Goal: Information Seeking & Learning: Learn about a topic

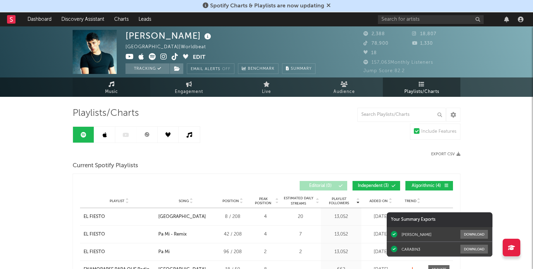
click at [124, 95] on link "Music" at bounding box center [112, 87] width 78 height 19
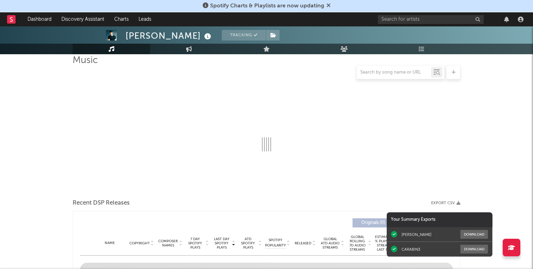
select select "1w"
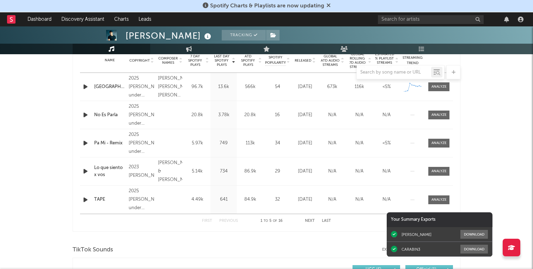
scroll to position [257, 0]
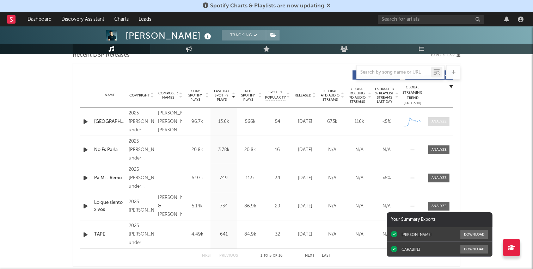
click at [445, 121] on div at bounding box center [438, 121] width 15 height 5
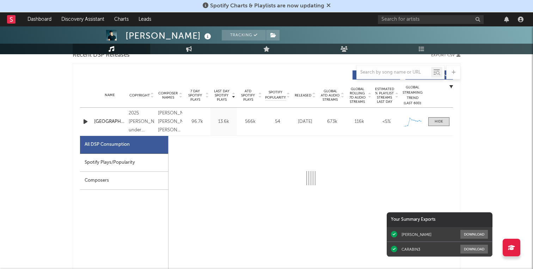
select select "1w"
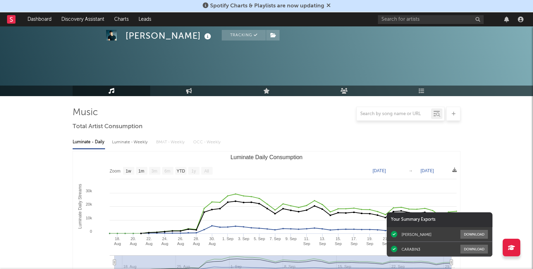
scroll to position [0, 0]
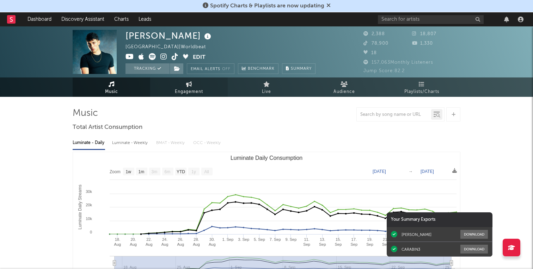
click at [168, 90] on link "Engagement" at bounding box center [189, 87] width 78 height 19
select select "1w"
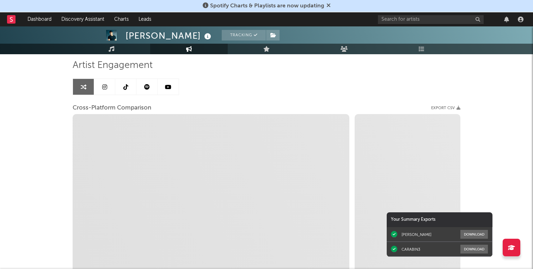
select select "1m"
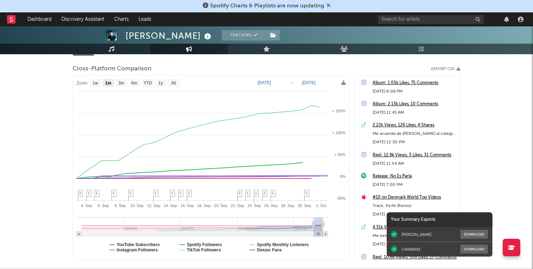
scroll to position [92, 0]
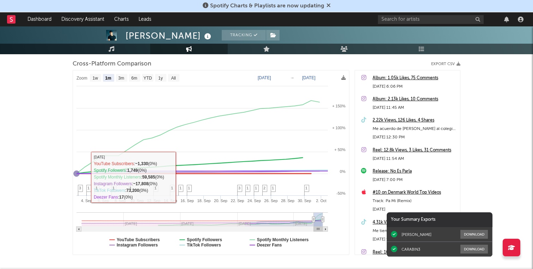
click at [43, 170] on div "[PERSON_NAME] Tracking [GEOGRAPHIC_DATA] | Worldbeat Edit Tracking Email Alerts…" at bounding box center [266, 119] width 533 height 370
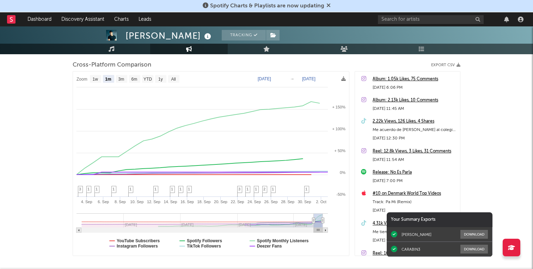
scroll to position [0, 0]
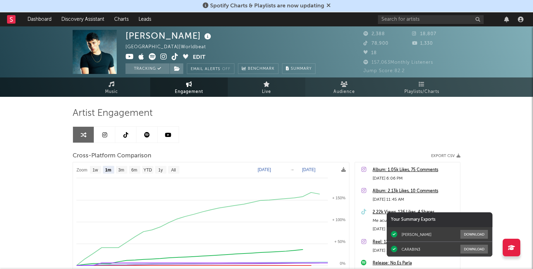
click at [278, 84] on link "Live" at bounding box center [267, 87] width 78 height 19
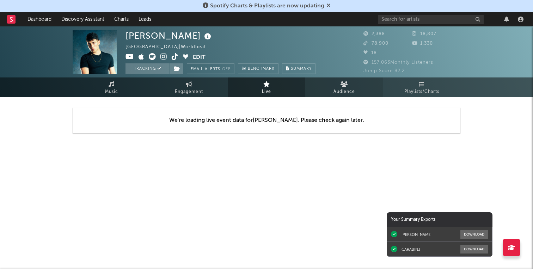
click at [336, 93] on span "Audience" at bounding box center [344, 92] width 22 height 8
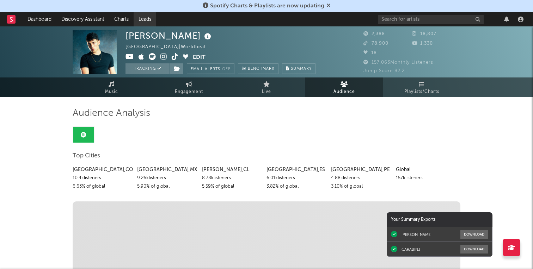
click at [142, 19] on link "Leads" at bounding box center [145, 19] width 23 height 14
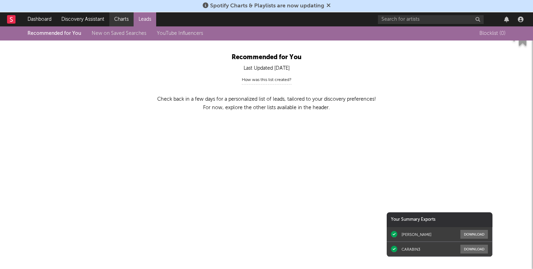
click at [115, 21] on link "Charts" at bounding box center [121, 19] width 24 height 14
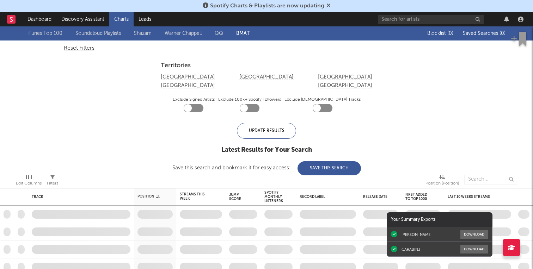
click at [356, 82] on div "[GEOGRAPHIC_DATA]" at bounding box center [345, 86] width 54 height 8
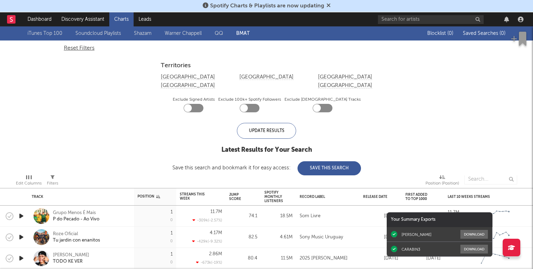
click at [358, 83] on button "[GEOGRAPHIC_DATA]" at bounding box center [345, 85] width 54 height 5
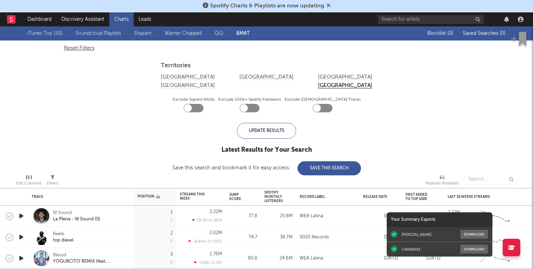
click at [192, 104] on div at bounding box center [188, 108] width 8 height 8
checkbox input "true"
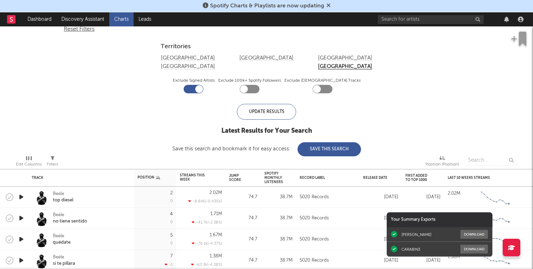
click at [248, 85] on div at bounding box center [244, 89] width 8 height 8
checkbox input "true"
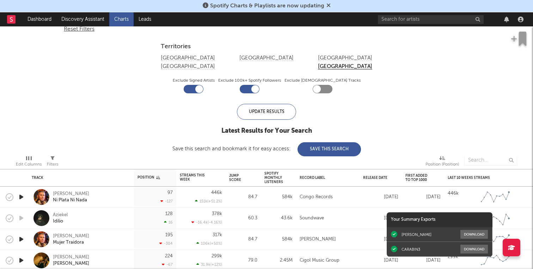
click at [323, 85] on div at bounding box center [323, 89] width 20 height 8
checkbox input "true"
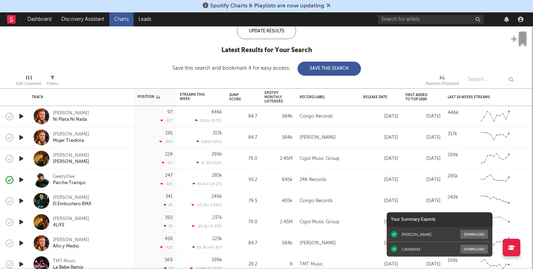
click at [333, 65] on button "Save This Search" at bounding box center [329, 69] width 63 height 14
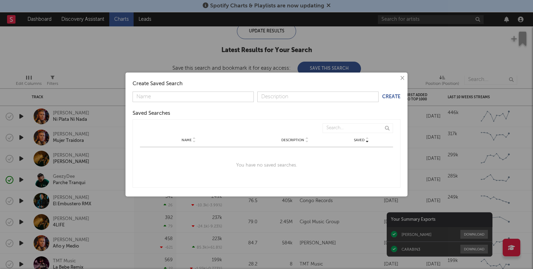
click at [403, 78] on button "×" at bounding box center [402, 78] width 8 height 8
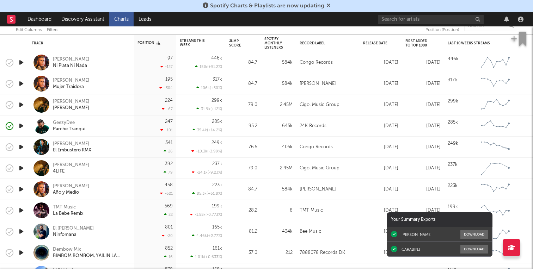
click at [23, 61] on icon "button" at bounding box center [21, 62] width 7 height 9
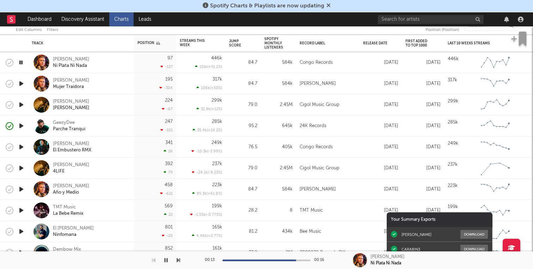
click at [22, 82] on icon "button" at bounding box center [21, 83] width 7 height 9
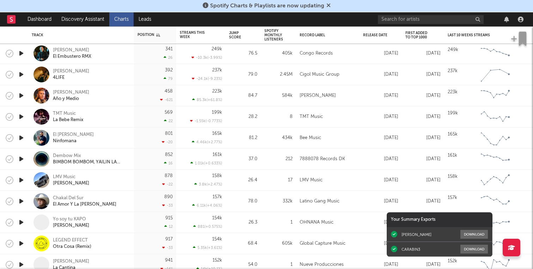
click at [23, 116] on icon "button" at bounding box center [21, 116] width 7 height 9
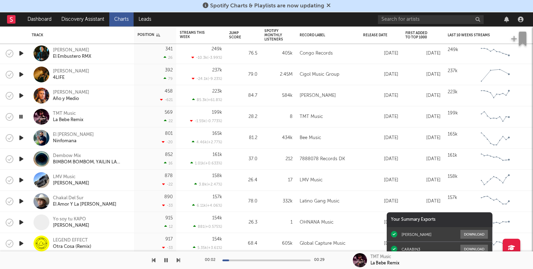
click at [23, 116] on icon "button" at bounding box center [21, 116] width 7 height 9
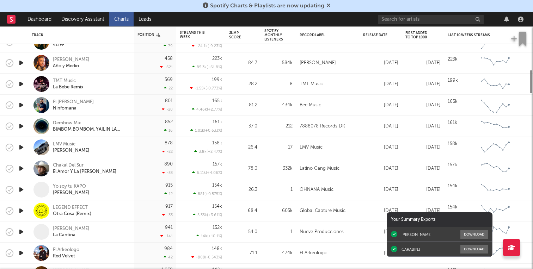
click at [21, 105] on icon "button" at bounding box center [21, 105] width 7 height 9
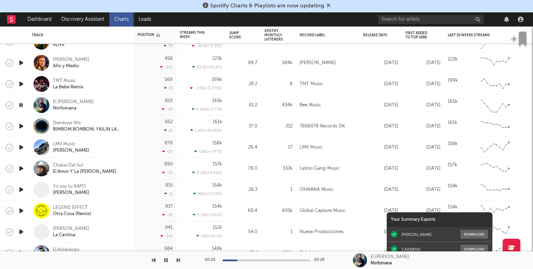
click at [21, 105] on icon "button" at bounding box center [21, 105] width 7 height 9
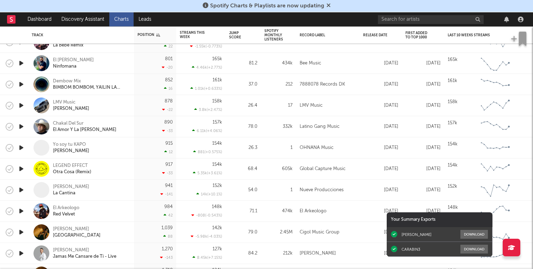
click at [21, 124] on icon "button" at bounding box center [21, 126] width 7 height 9
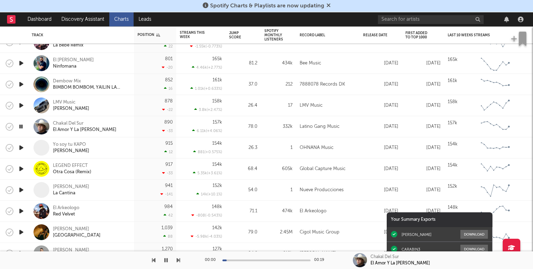
click at [21, 124] on icon "button" at bounding box center [21, 126] width 7 height 9
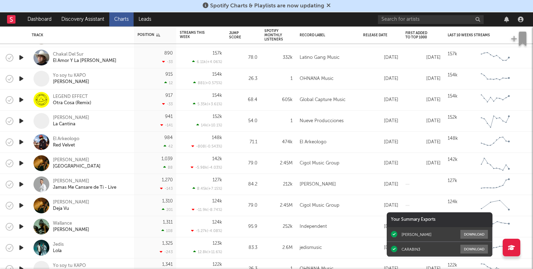
click at [22, 80] on icon "button" at bounding box center [21, 78] width 7 height 9
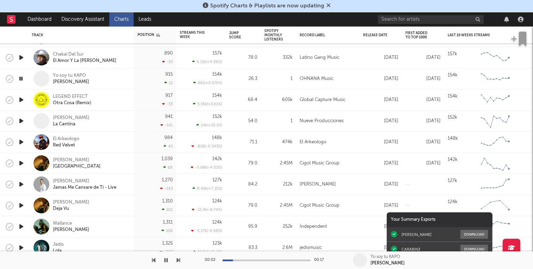
click at [22, 78] on icon "button" at bounding box center [21, 78] width 7 height 9
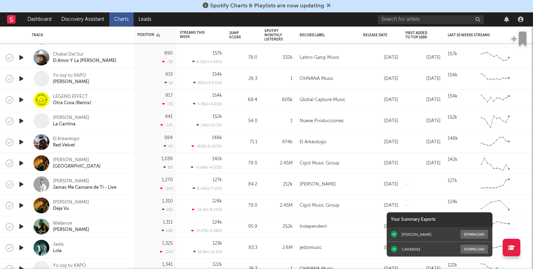
click at [21, 99] on icon "button" at bounding box center [21, 100] width 7 height 9
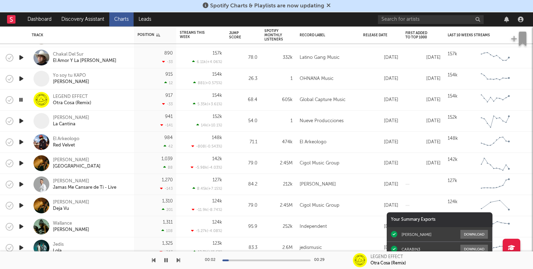
click at [21, 99] on icon "button" at bounding box center [21, 100] width 7 height 9
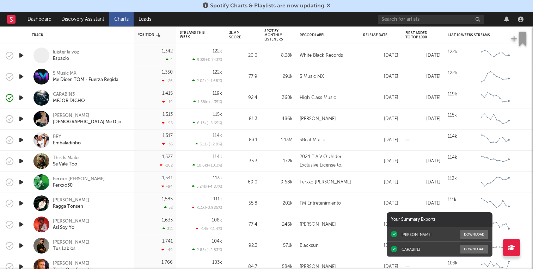
click at [24, 100] on icon "button" at bounding box center [21, 97] width 7 height 9
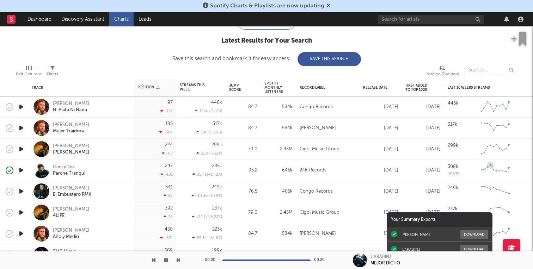
click at [492, 168] on icon "Chart title" at bounding box center [495, 168] width 27 height 7
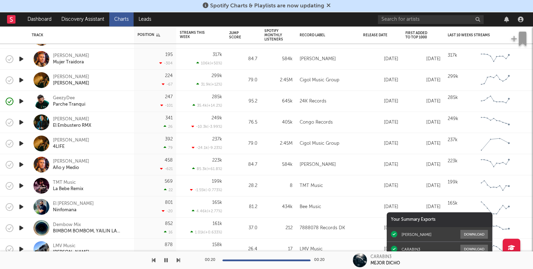
click at [25, 122] on div at bounding box center [21, 122] width 14 height 21
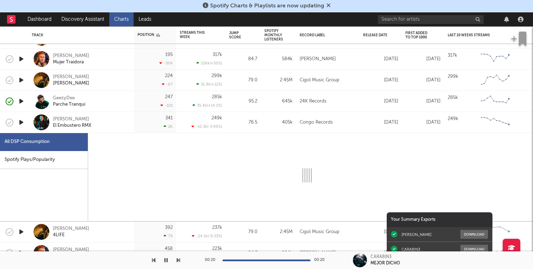
click at [18, 122] on icon "button" at bounding box center [21, 122] width 7 height 9
select select "1w"
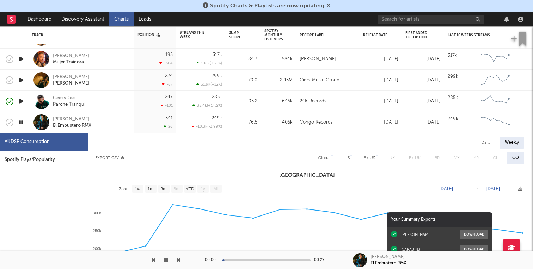
click at [18, 122] on icon "button" at bounding box center [21, 122] width 7 height 9
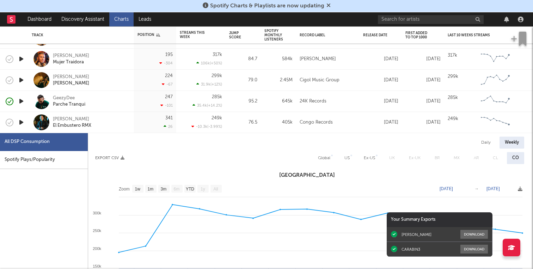
click at [18, 122] on icon "button" at bounding box center [21, 122] width 7 height 9
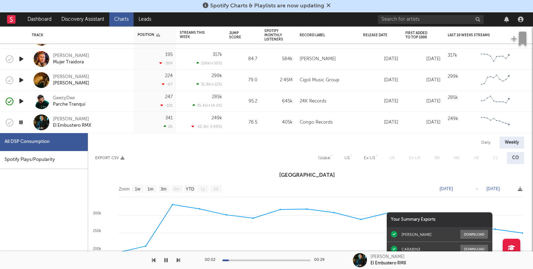
click at [87, 113] on div "Yeison Maje El Embustero RMX" at bounding box center [81, 122] width 99 height 21
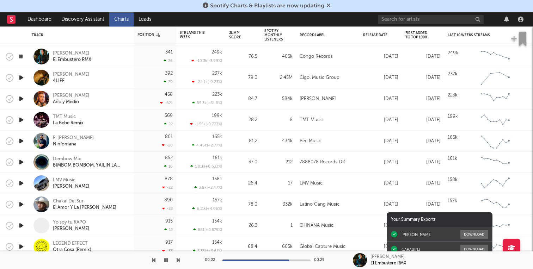
click at [23, 61] on icon "button" at bounding box center [21, 56] width 7 height 9
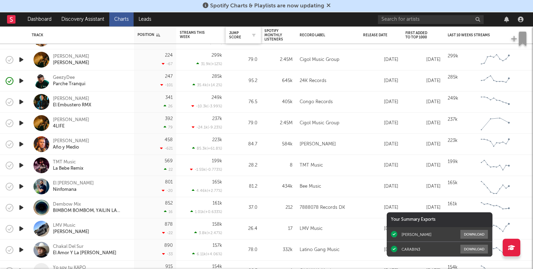
click at [234, 30] on div "Jump Score" at bounding box center [243, 35] width 28 height 15
click at [254, 34] on icon "button" at bounding box center [254, 35] width 4 height 4
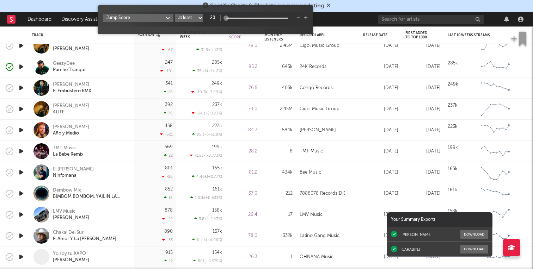
click at [201, 19] on select "at least at most between" at bounding box center [189, 18] width 28 height 8
click at [175, 14] on select "at least at most between" at bounding box center [189, 18] width 28 height 8
type input "59.7"
drag, startPoint x: 227, startPoint y: 18, endPoint x: 258, endPoint y: 20, distance: 31.4
click at [258, 20] on div at bounding box center [257, 18] width 5 height 5
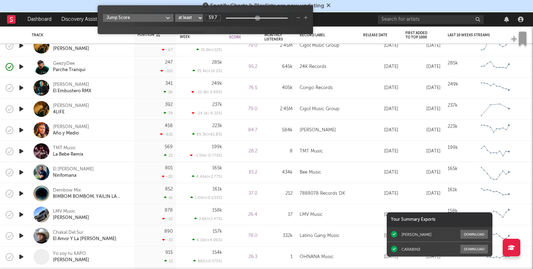
click at [310, 16] on span "Jump Score at least at most between 59.7" at bounding box center [205, 20] width 215 height 22
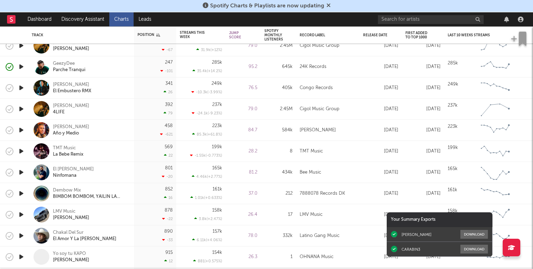
click at [325, 23] on nav "Dashboard Discovery Assistant Charts Leads" at bounding box center [266, 19] width 533 height 14
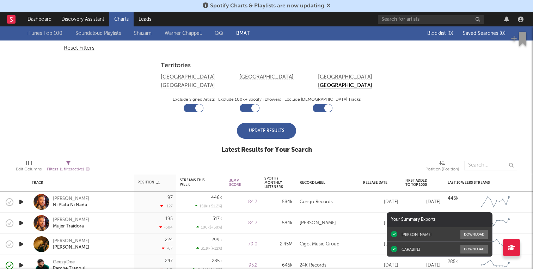
click at [147, 33] on link "Shazam" at bounding box center [143, 33] width 18 height 8
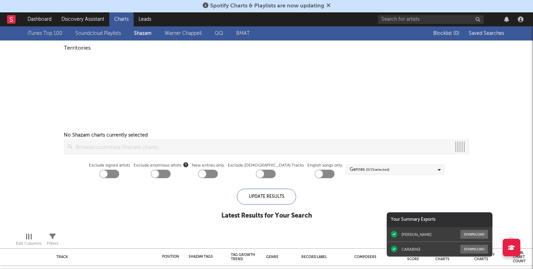
click at [239, 33] on link "BMAT" at bounding box center [242, 33] width 13 height 8
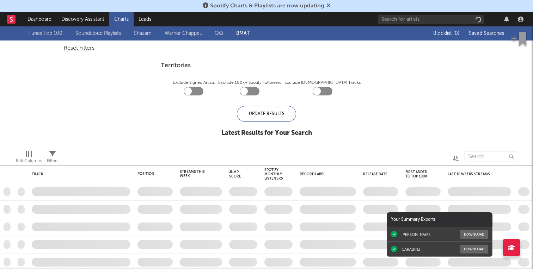
checkbox input "true"
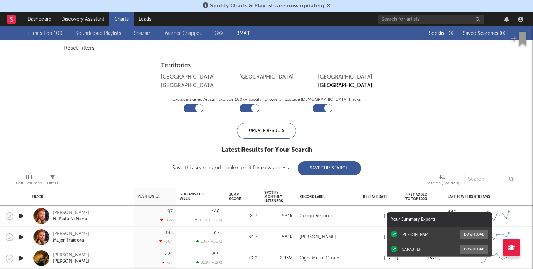
click at [192, 36] on link "Warner Chappell" at bounding box center [183, 33] width 37 height 8
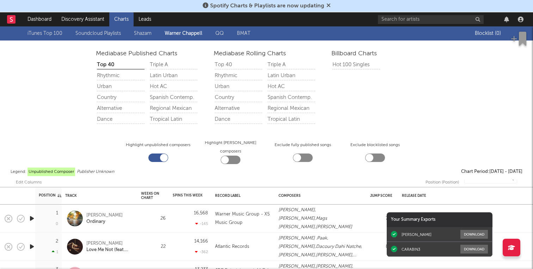
click at [220, 34] on link "QQ" at bounding box center [219, 33] width 8 height 8
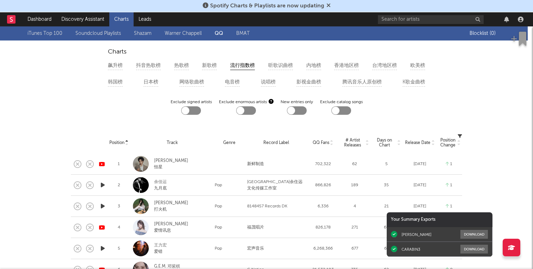
click at [186, 29] on div "iTunes Top 100 Soundcloud Playlists [PERSON_NAME] QQ BMAT" at bounding box center [248, 33] width 442 height 14
click at [115, 31] on link "Soundcloud Playlists" at bounding box center [97, 33] width 45 height 8
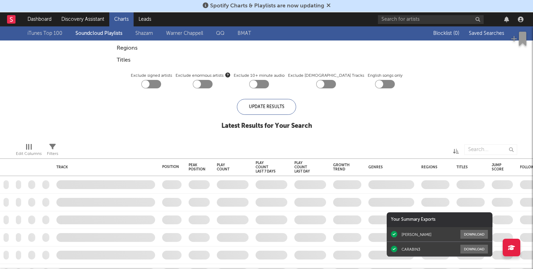
click at [140, 37] on link "Shazam" at bounding box center [144, 33] width 18 height 8
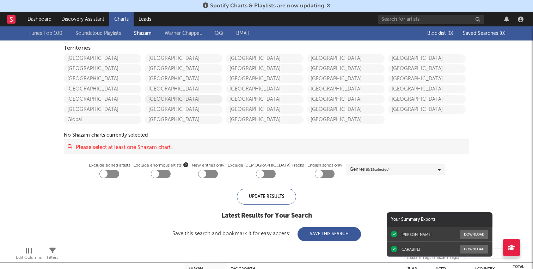
click at [160, 99] on link "[GEOGRAPHIC_DATA]" at bounding box center [184, 99] width 78 height 8
checkbox input "true"
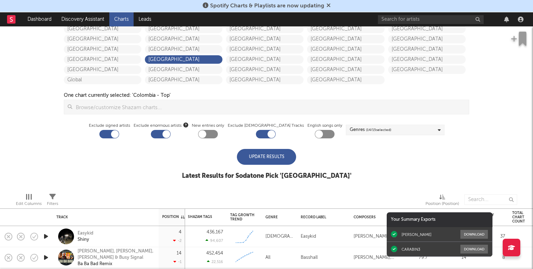
click at [279, 152] on div "Update Results" at bounding box center [266, 157] width 59 height 16
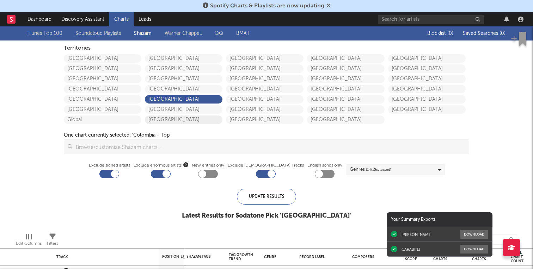
click at [167, 122] on link "[GEOGRAPHIC_DATA]" at bounding box center [184, 120] width 78 height 8
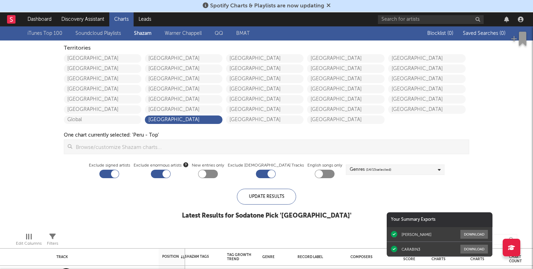
click at [85, 32] on link "Soundcloud Playlists" at bounding box center [97, 33] width 45 height 8
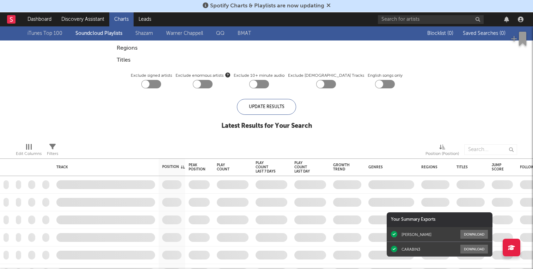
click at [56, 34] on link "iTunes Top 100" at bounding box center [44, 33] width 35 height 8
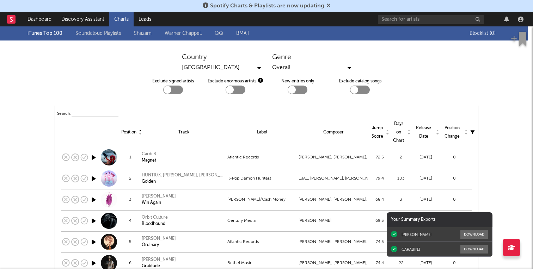
click at [227, 65] on div "[GEOGRAPHIC_DATA]" at bounding box center [221, 67] width 79 height 9
click at [239, 33] on link "BMAT" at bounding box center [242, 33] width 13 height 8
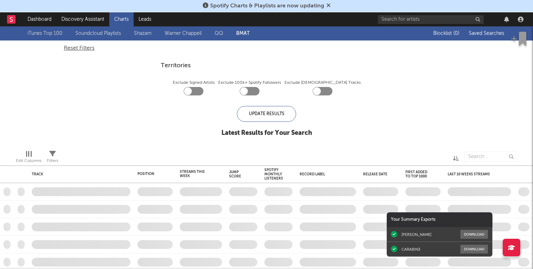
checkbox input "true"
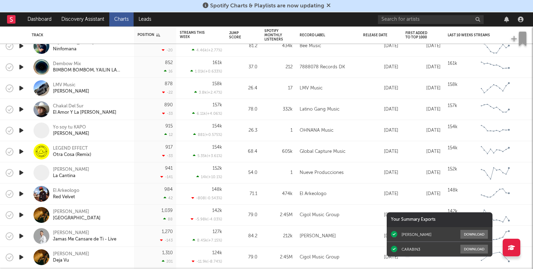
click at [19, 68] on icon "button" at bounding box center [21, 67] width 7 height 9
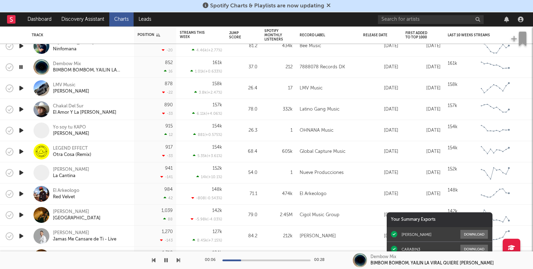
click at [23, 85] on icon "button" at bounding box center [21, 88] width 7 height 9
click at [22, 110] on icon "button" at bounding box center [21, 109] width 7 height 9
click at [21, 131] on icon "button" at bounding box center [21, 130] width 7 height 9
click at [20, 151] on icon "button" at bounding box center [21, 151] width 7 height 9
click at [23, 150] on icon "button" at bounding box center [21, 151] width 7 height 9
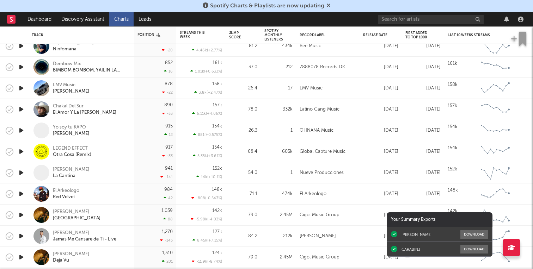
click at [23, 152] on icon "button" at bounding box center [21, 151] width 7 height 9
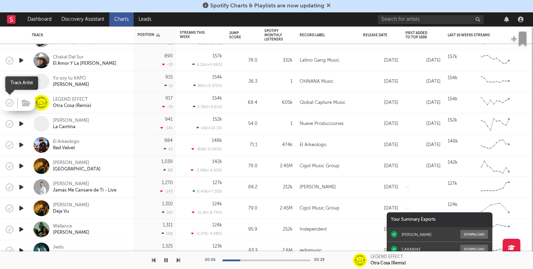
click at [8, 104] on icon "button" at bounding box center [10, 103] width 10 height 10
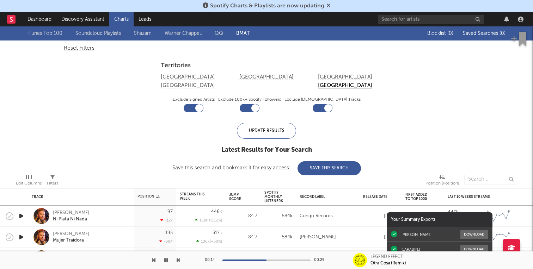
click at [203, 104] on div at bounding box center [199, 108] width 8 height 8
checkbox input "false"
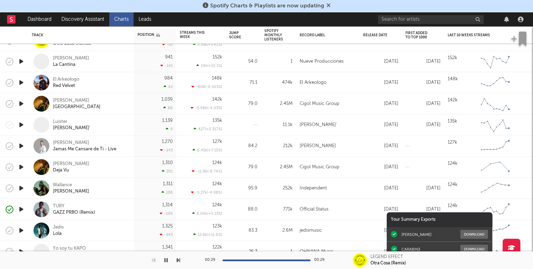
click at [20, 121] on icon "button" at bounding box center [21, 125] width 7 height 9
click at [12, 123] on icon "button" at bounding box center [10, 125] width 10 height 10
click at [24, 124] on div at bounding box center [21, 125] width 7 height 9
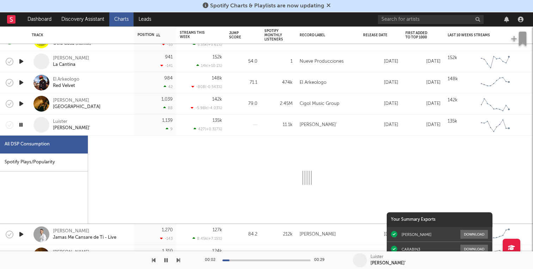
click at [19, 127] on icon "button" at bounding box center [21, 125] width 7 height 9
select select "6m"
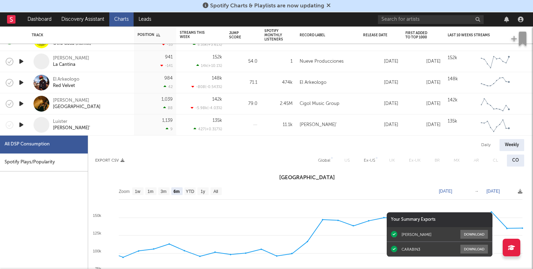
click at [90, 121] on div "[PERSON_NAME]'" at bounding box center [91, 125] width 76 height 13
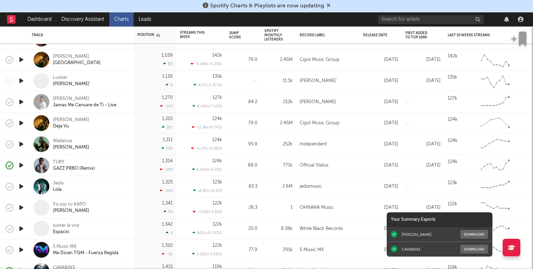
click at [21, 101] on icon "button" at bounding box center [21, 102] width 7 height 9
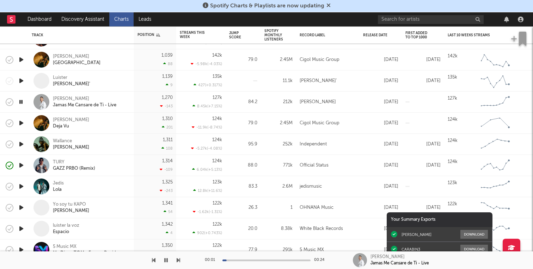
click at [21, 101] on icon "button" at bounding box center [21, 102] width 7 height 9
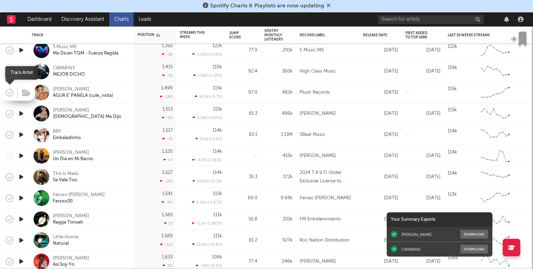
click at [10, 92] on icon "button" at bounding box center [10, 92] width 2 height 3
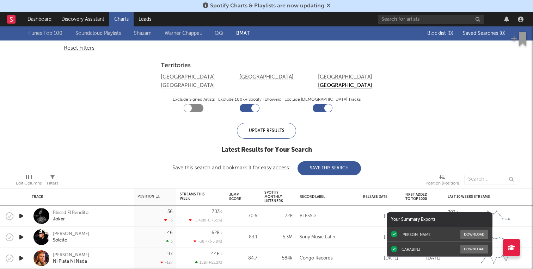
click at [202, 96] on label "Exclude Signed Artists" at bounding box center [194, 100] width 42 height 8
click at [203, 104] on div at bounding box center [194, 108] width 20 height 8
checkbox input "true"
